Goal: Task Accomplishment & Management: Use online tool/utility

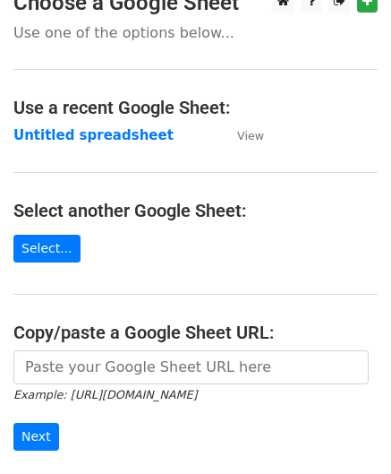
scroll to position [179, 0]
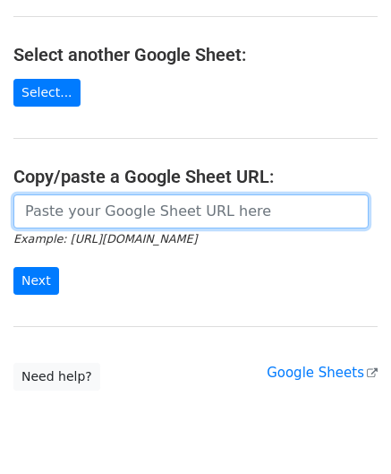
click at [91, 217] on input "url" at bounding box center [190, 211] width 355 height 34
paste input "https://docs.google.com/spreadsheets/d/1oIeJeg1RFBTRR23pWcvpJgAujPsblKzZupo2Y5O…"
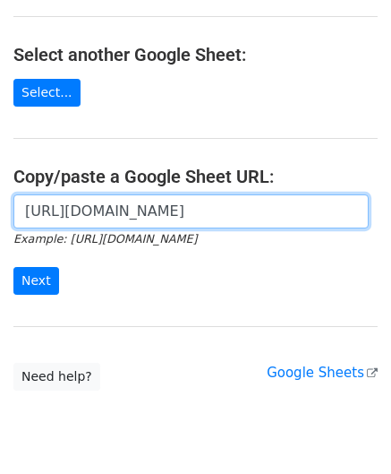
scroll to position [0, 380]
type input "https://docs.google.com/spreadsheets/d/1oIeJeg1RFBTRR23pWcvpJgAujPsblKzZupo2Y5O…"
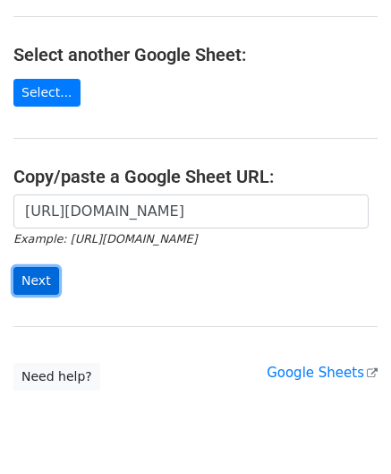
scroll to position [0, 0]
click at [32, 277] on input "Next" at bounding box center [36, 281] width 46 height 28
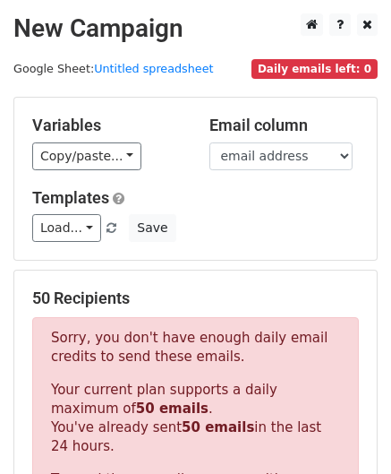
scroll to position [604, 0]
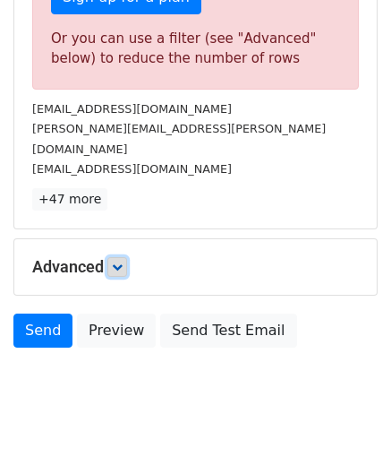
click at [120, 261] on icon at bounding box center [117, 266] width 11 height 11
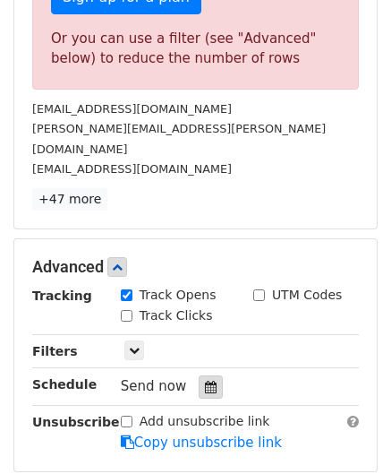
click at [205, 380] on icon at bounding box center [211, 386] width 12 height 13
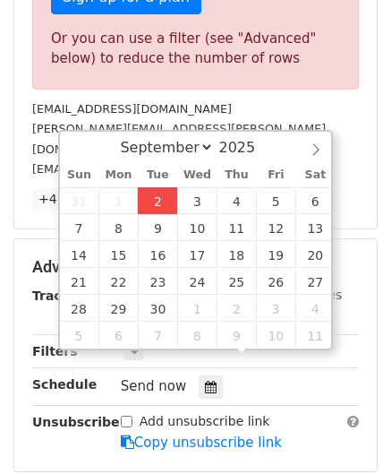
type input "[DATE] 12:00"
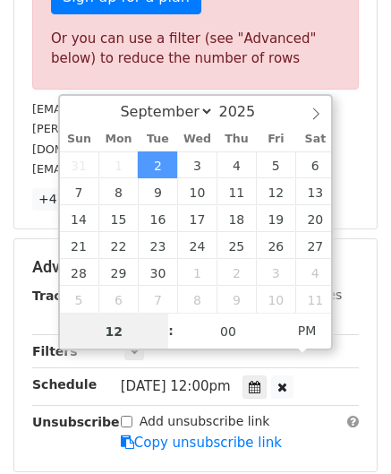
scroll to position [0, 0]
paste input "4"
type input "4"
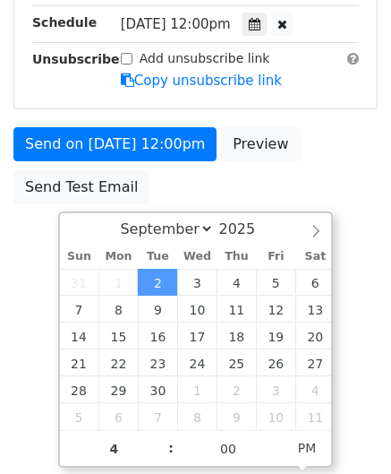
type input "[DATE] 16:00"
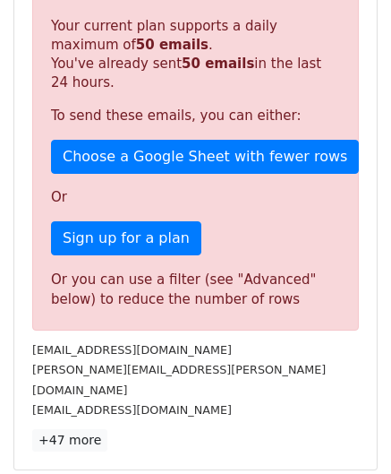
scroll to position [821, 0]
